Goal: Task Accomplishment & Management: Manage account settings

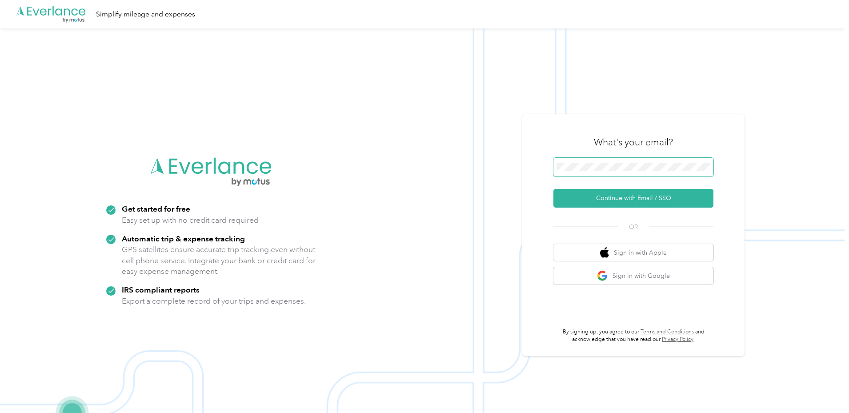
click at [597, 162] on span at bounding box center [634, 167] width 160 height 19
click at [554, 189] on button "Continue with Email / SSO" at bounding box center [634, 198] width 160 height 19
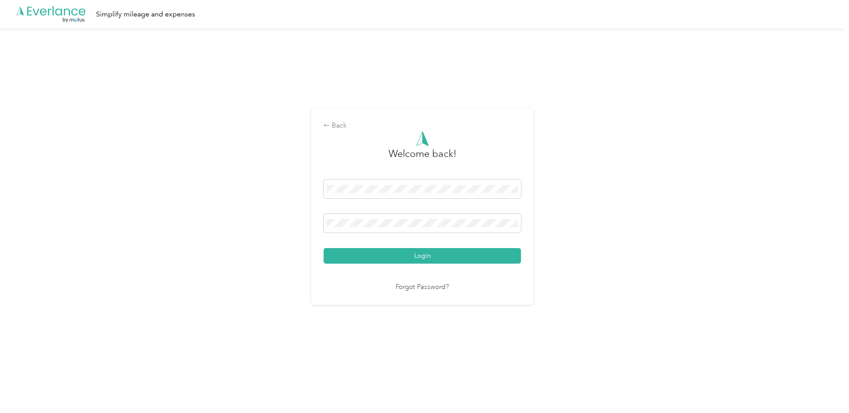
click at [324, 248] on button "Login" at bounding box center [422, 256] width 197 height 16
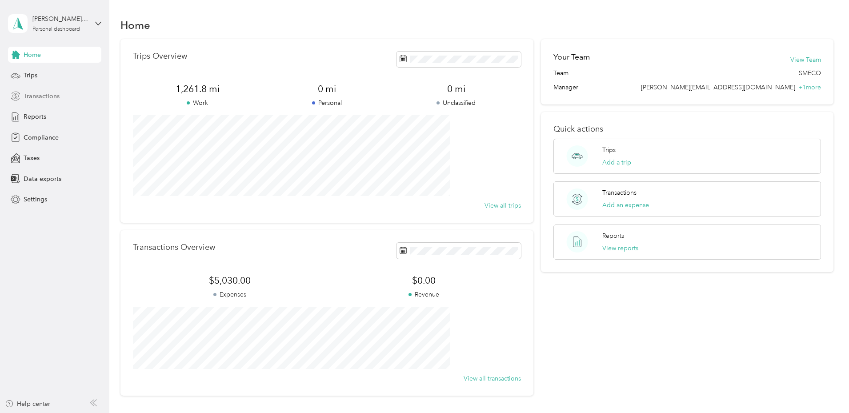
click at [45, 97] on span "Transactions" at bounding box center [42, 96] width 36 height 9
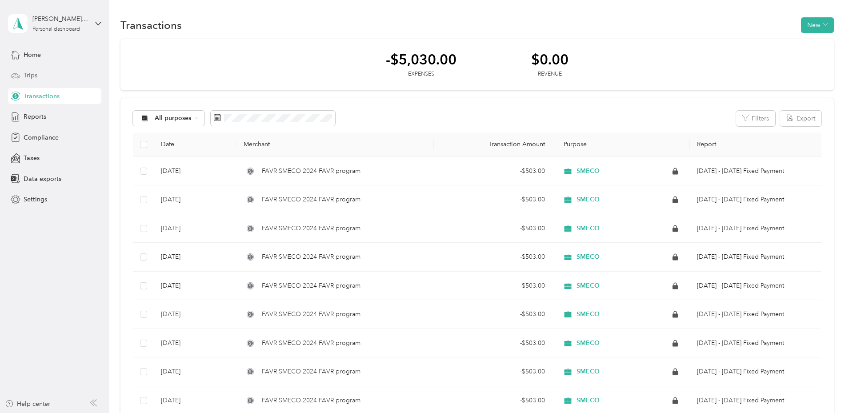
click at [37, 73] on div "Trips" at bounding box center [54, 76] width 93 height 16
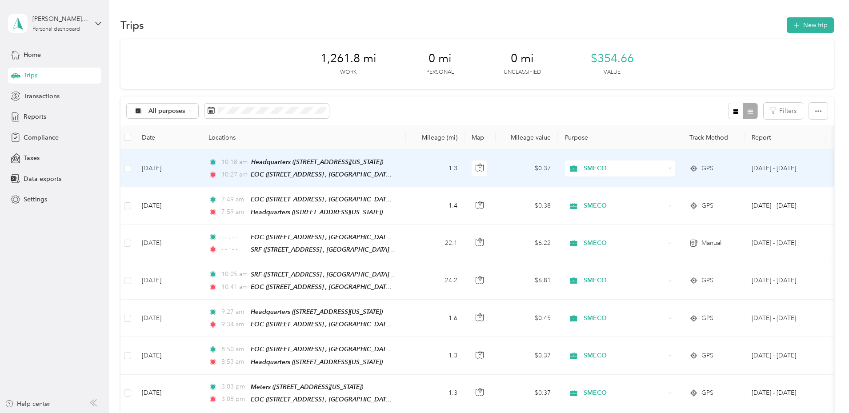
click at [465, 169] on td "1.3" at bounding box center [435, 168] width 59 height 37
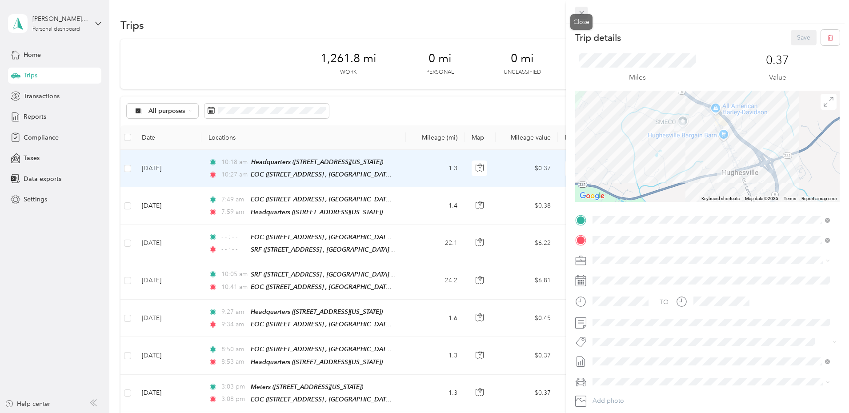
click at [579, 12] on icon at bounding box center [582, 13] width 8 height 8
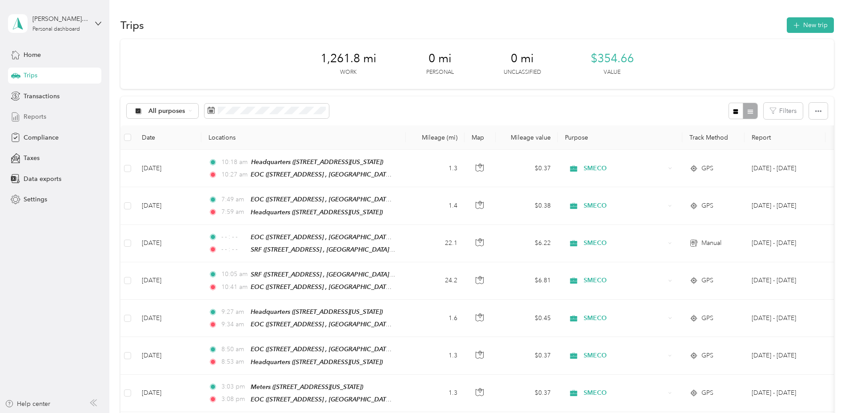
click at [64, 121] on div "Reports" at bounding box center [54, 117] width 93 height 16
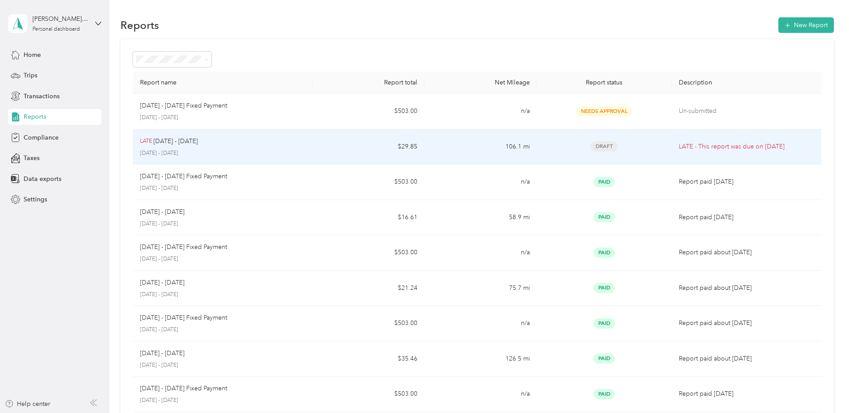
click at [485, 147] on td "106.1 mi" at bounding box center [481, 147] width 112 height 36
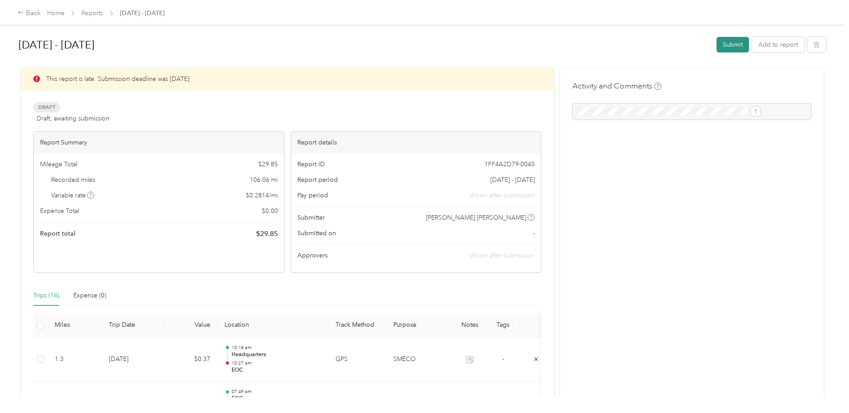
click at [717, 52] on button "Submit" at bounding box center [733, 45] width 32 height 16
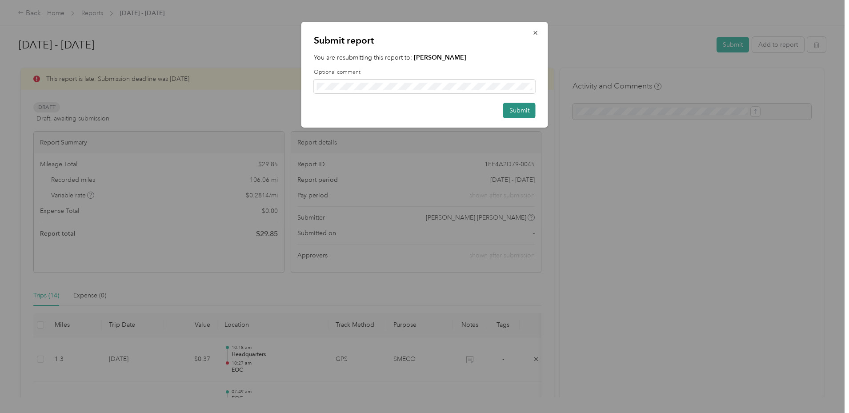
click at [527, 113] on button "Submit" at bounding box center [519, 111] width 32 height 16
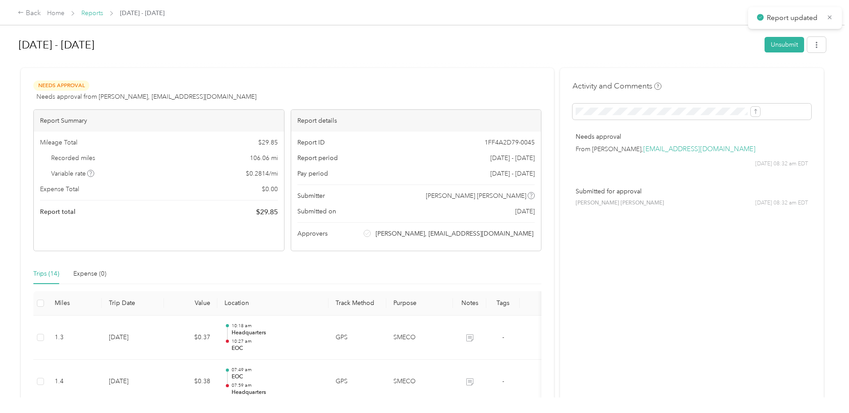
click at [103, 11] on link "Reports" at bounding box center [92, 13] width 22 height 8
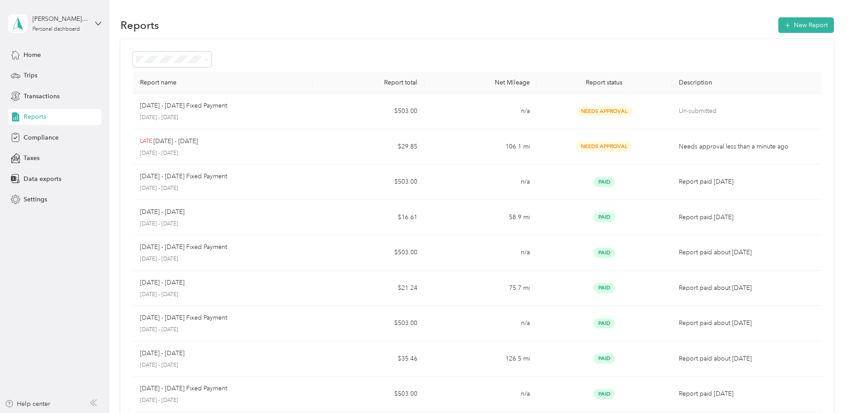
click at [800, 141] on div "Report name Report total Net Mileage Report status Description [DATE] - [DATE] …" at bounding box center [478, 262] width 714 height 446
